Goal: Transaction & Acquisition: Subscribe to service/newsletter

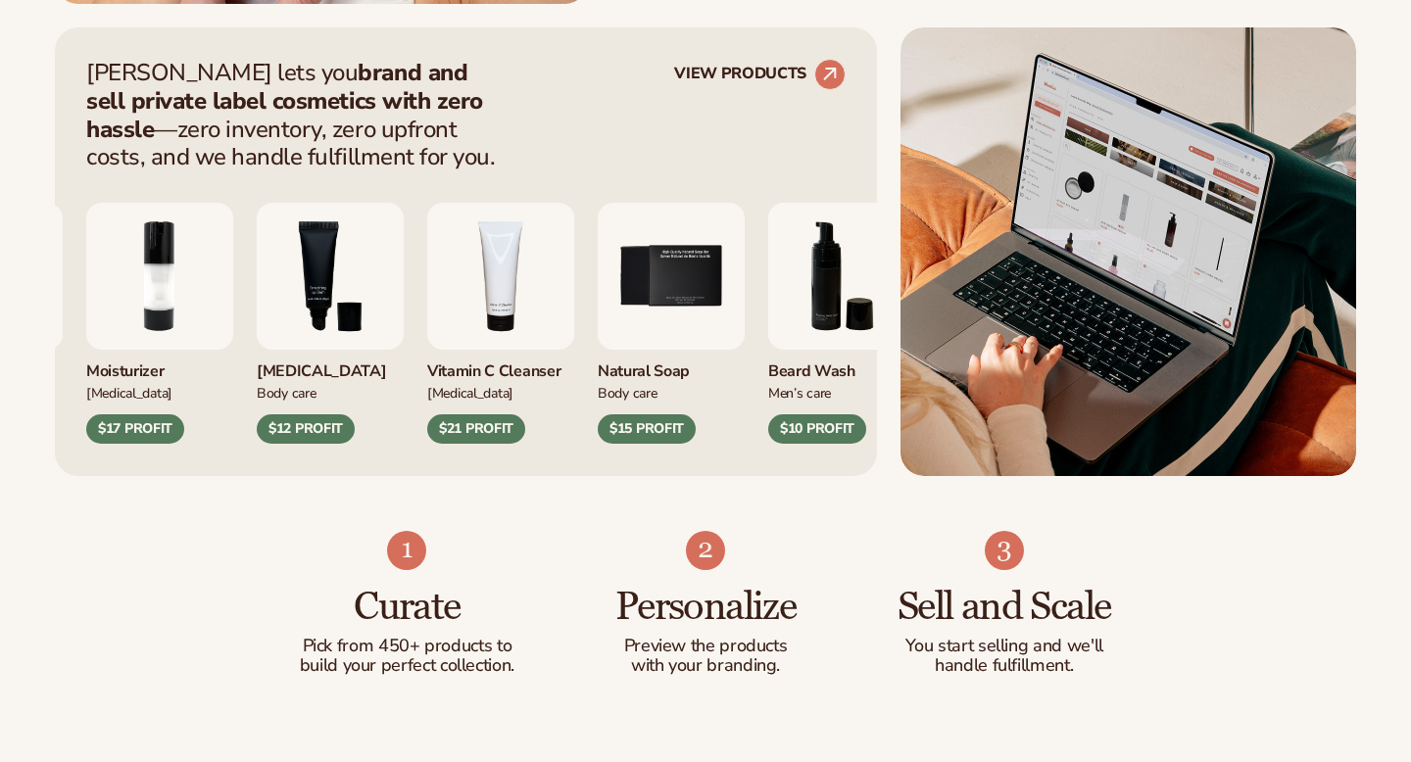
scroll to position [789, 0]
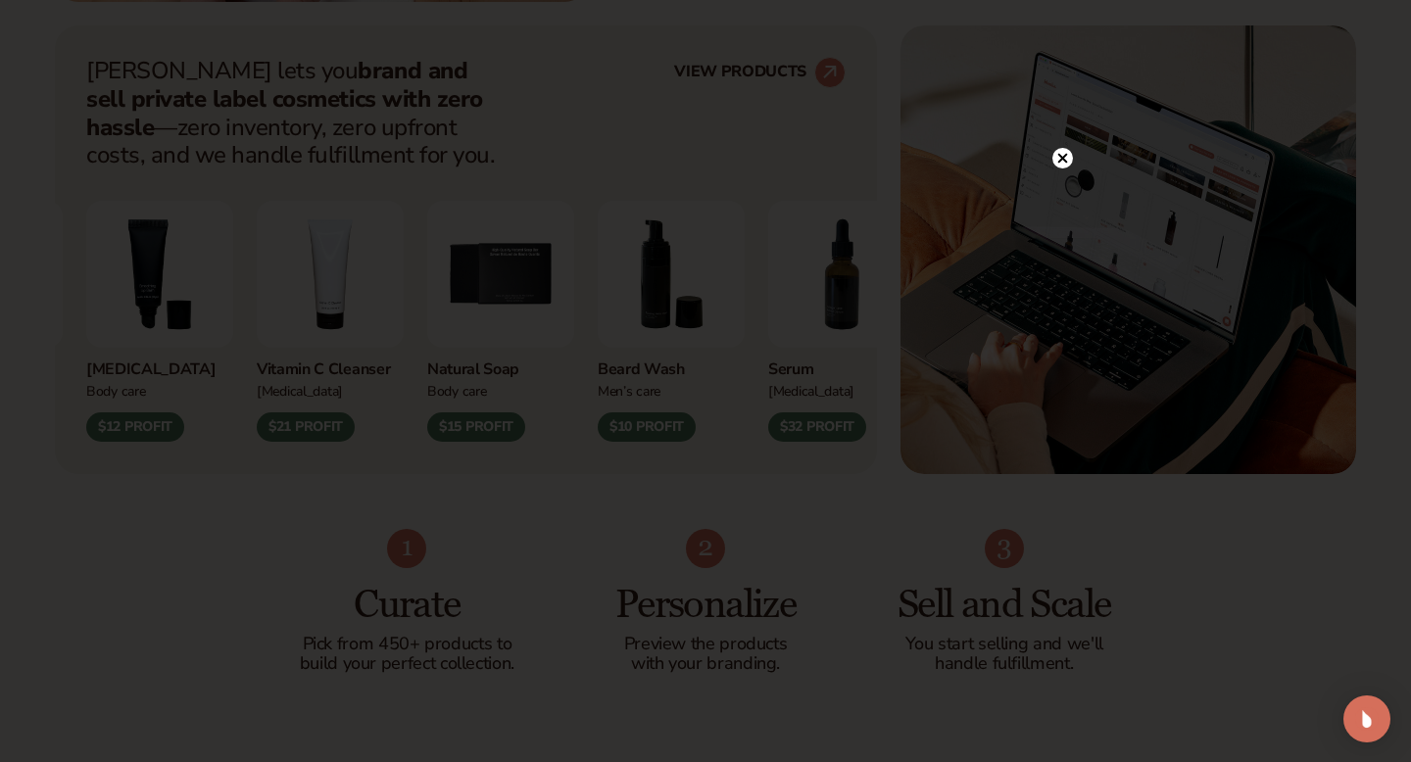
click at [1065, 156] on icon at bounding box center [1063, 158] width 10 height 10
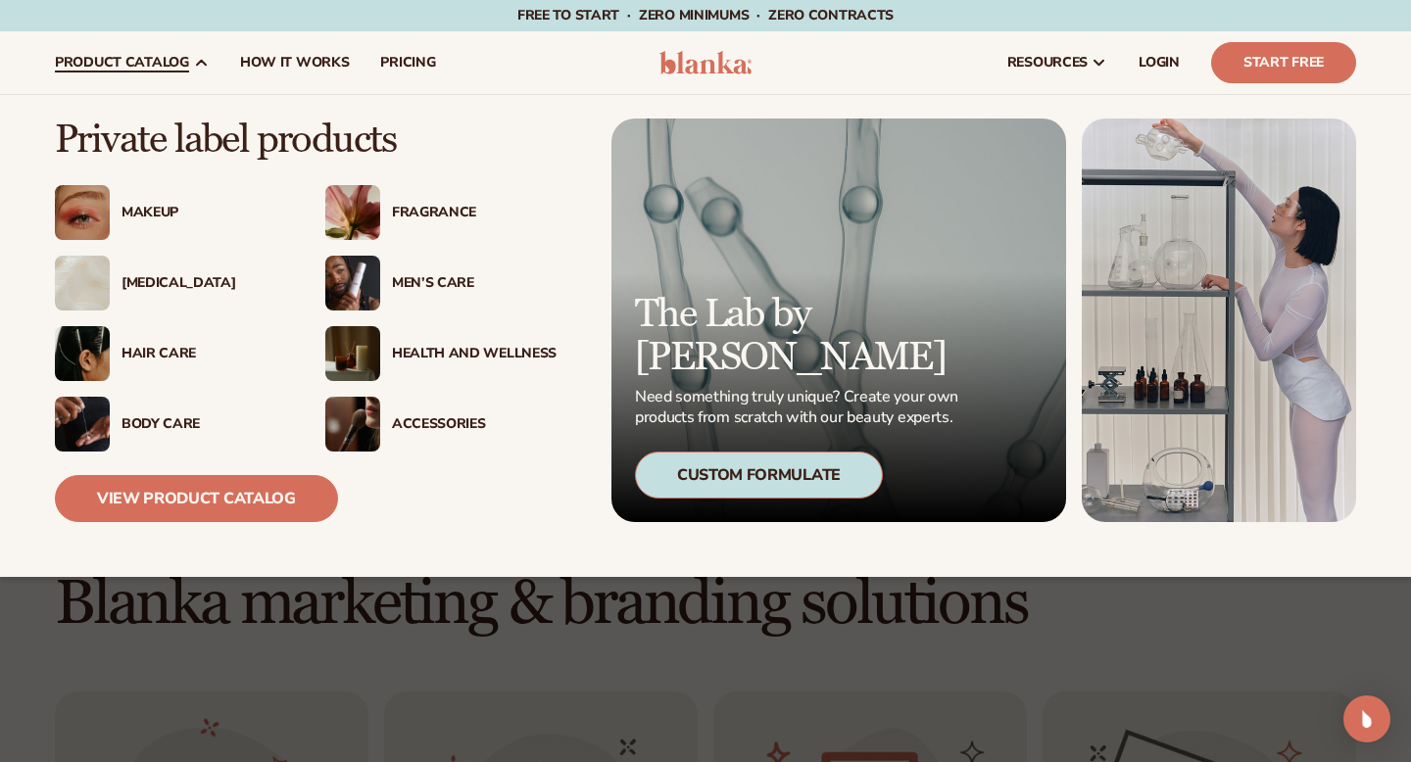
click at [169, 218] on div "Makeup" at bounding box center [203, 213] width 165 height 17
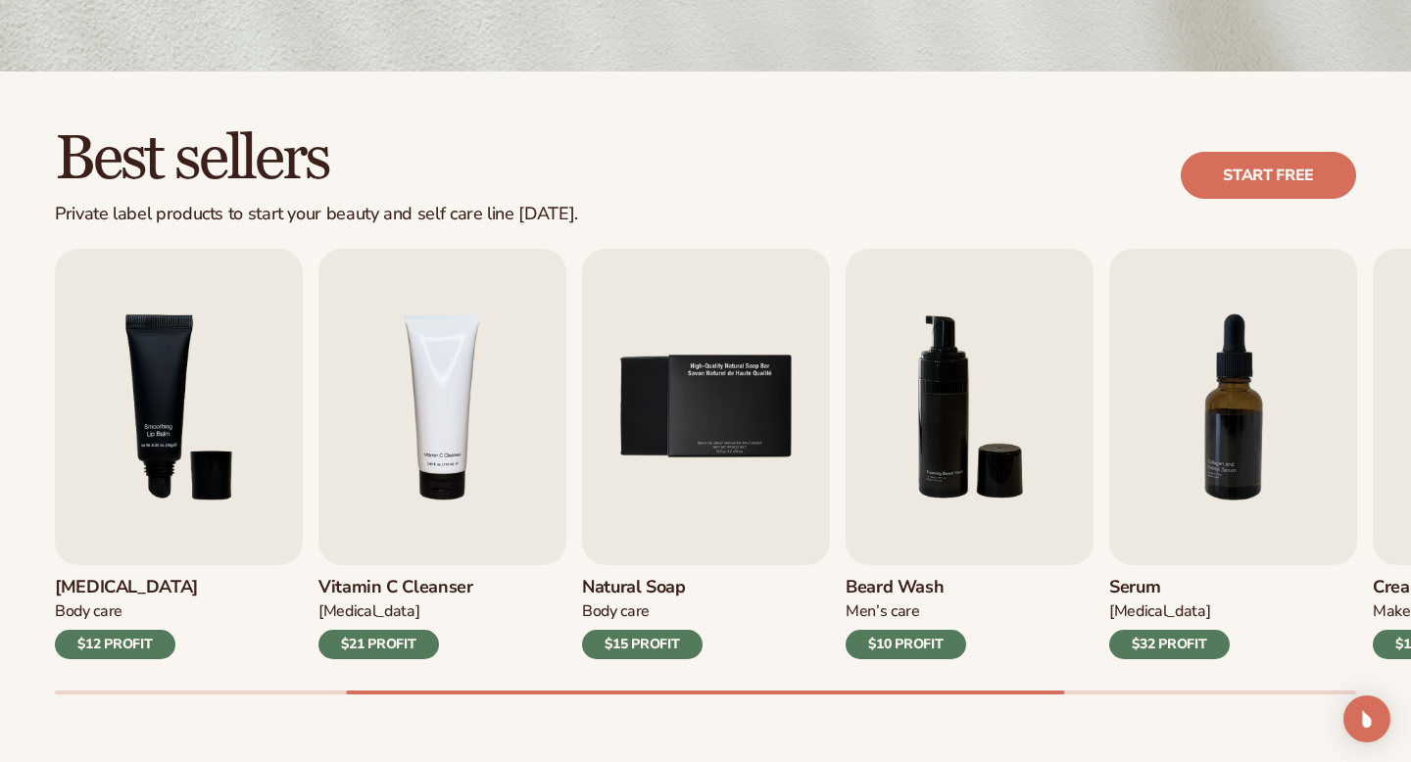
scroll to position [514, 0]
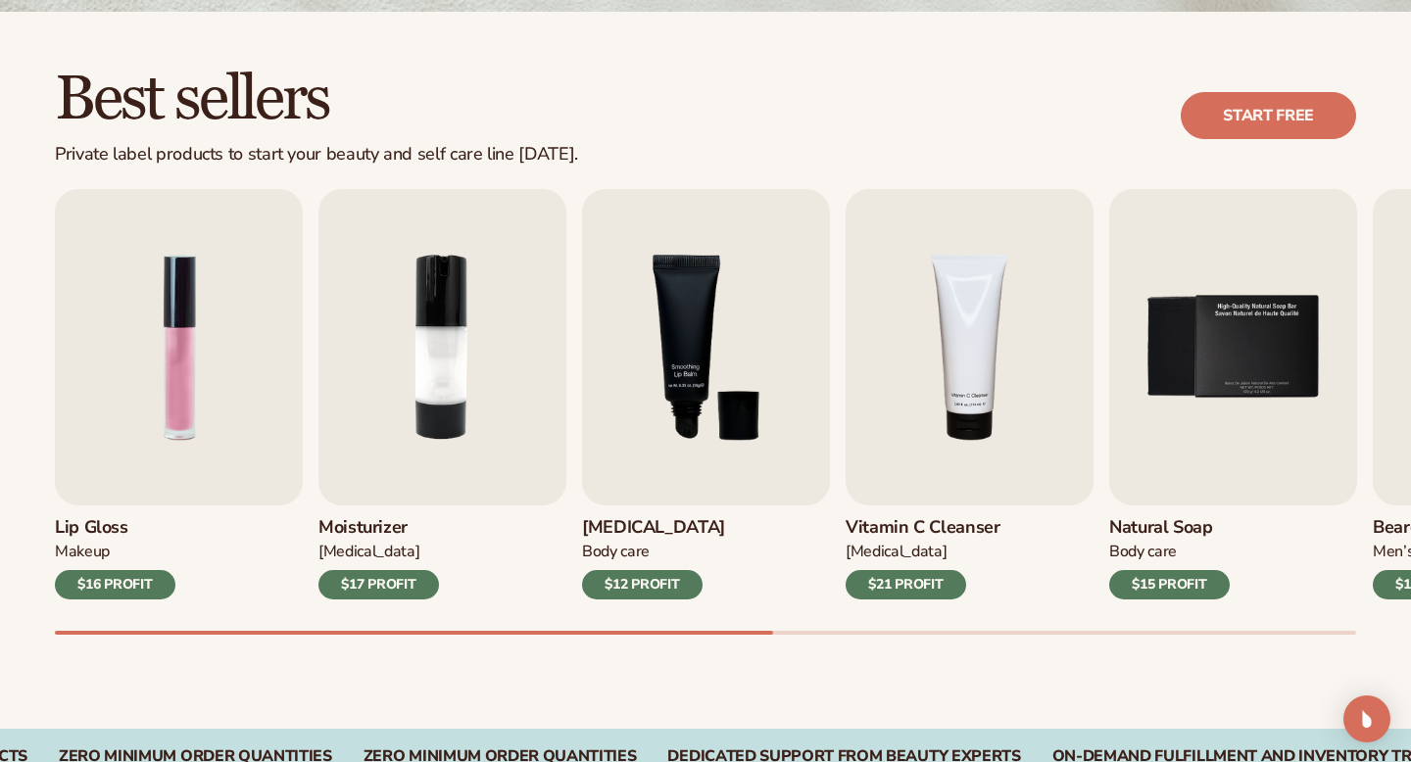
click at [123, 519] on h3 "Lip Gloss" at bounding box center [115, 528] width 121 height 22
click at [140, 493] on img "1 / 9" at bounding box center [179, 347] width 248 height 316
click at [114, 526] on h3 "Lip Gloss" at bounding box center [115, 528] width 121 height 22
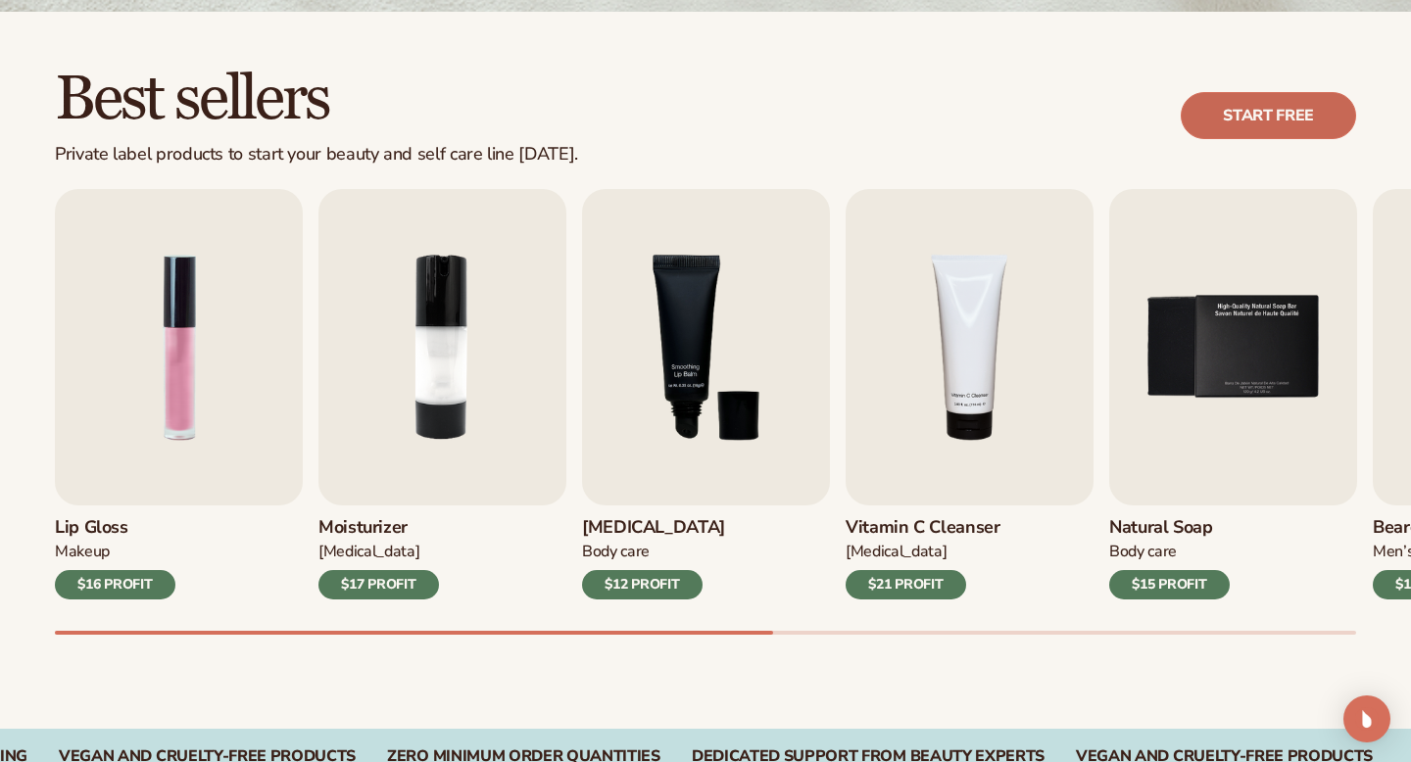
click at [1307, 127] on link "Start free" at bounding box center [1268, 115] width 175 height 47
